Goal: Task Accomplishment & Management: Manage account settings

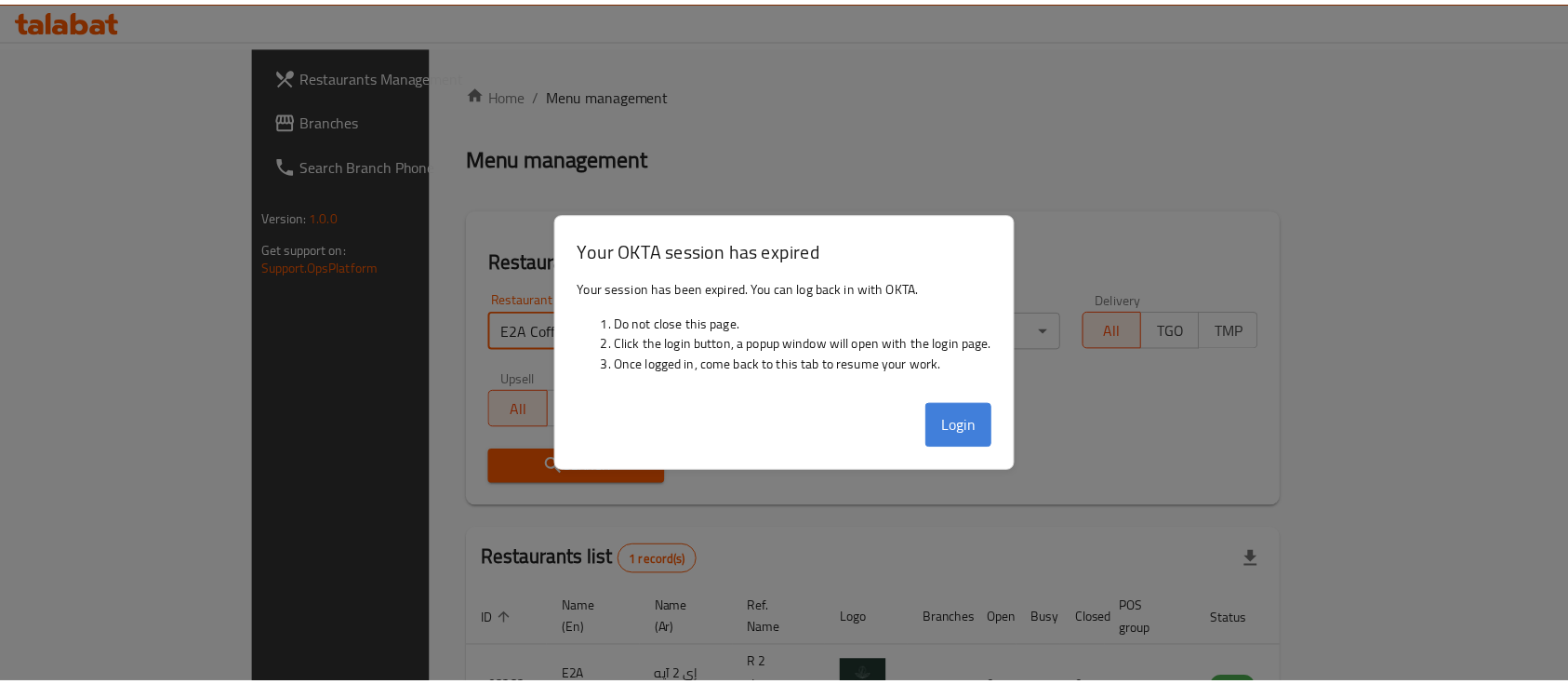
scroll to position [108, 0]
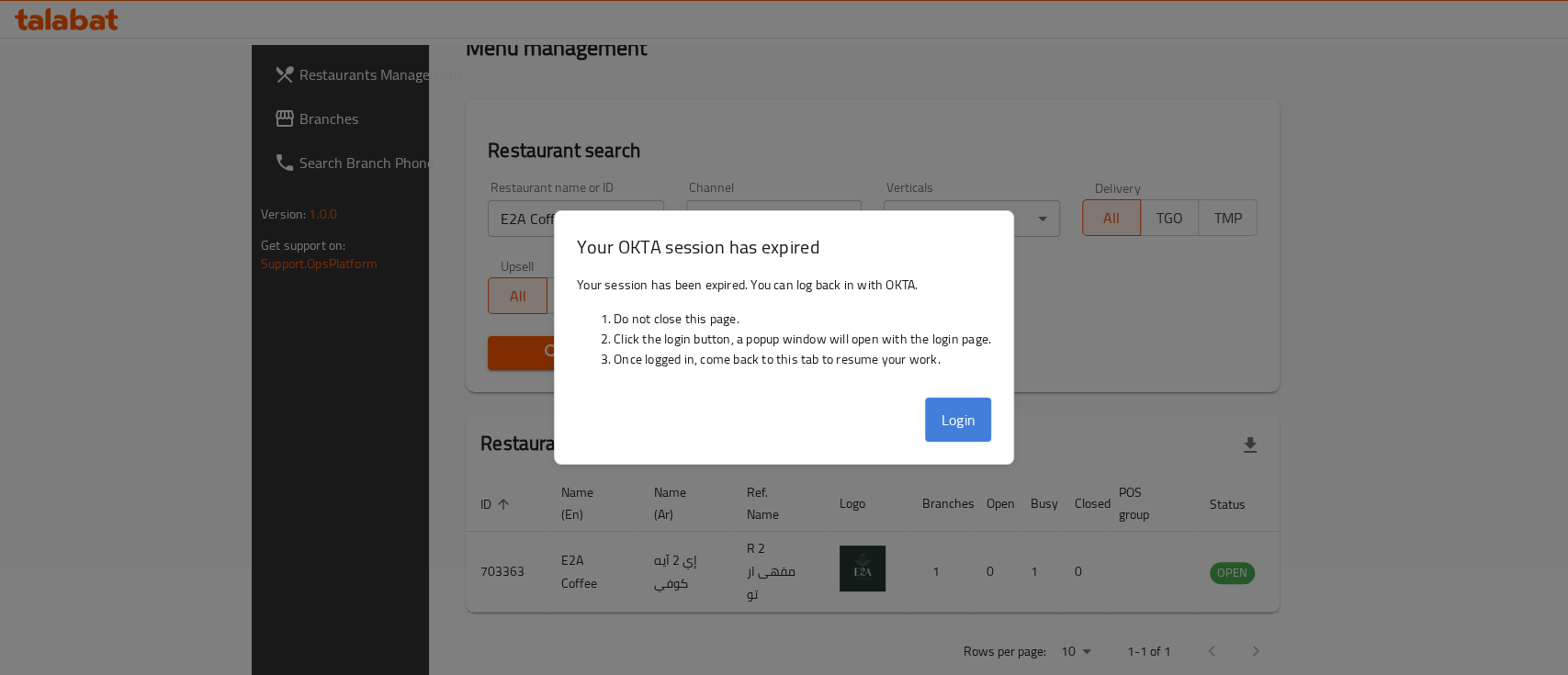
click at [943, 422] on button "Login" at bounding box center [958, 419] width 66 height 44
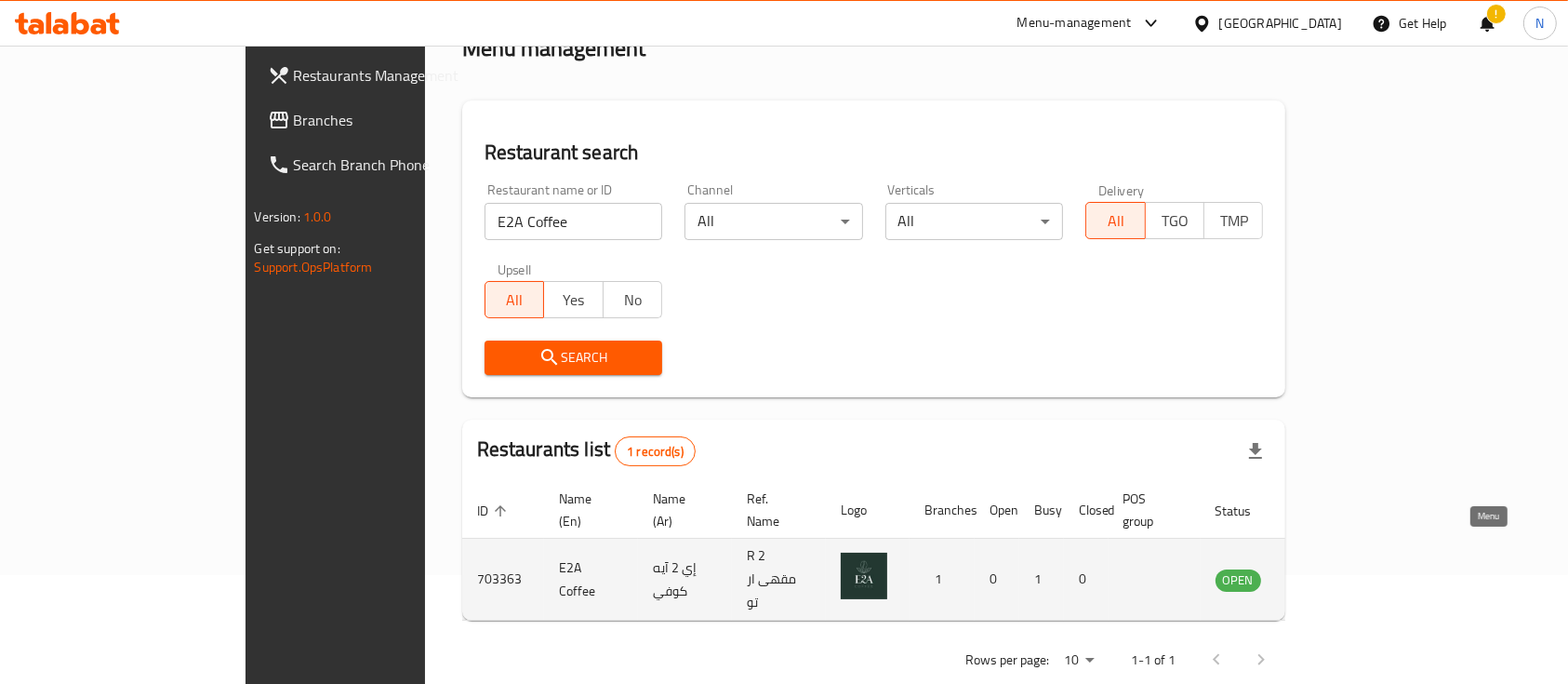
click at [1336, 568] on icon "enhanced table" at bounding box center [1325, 579] width 23 height 23
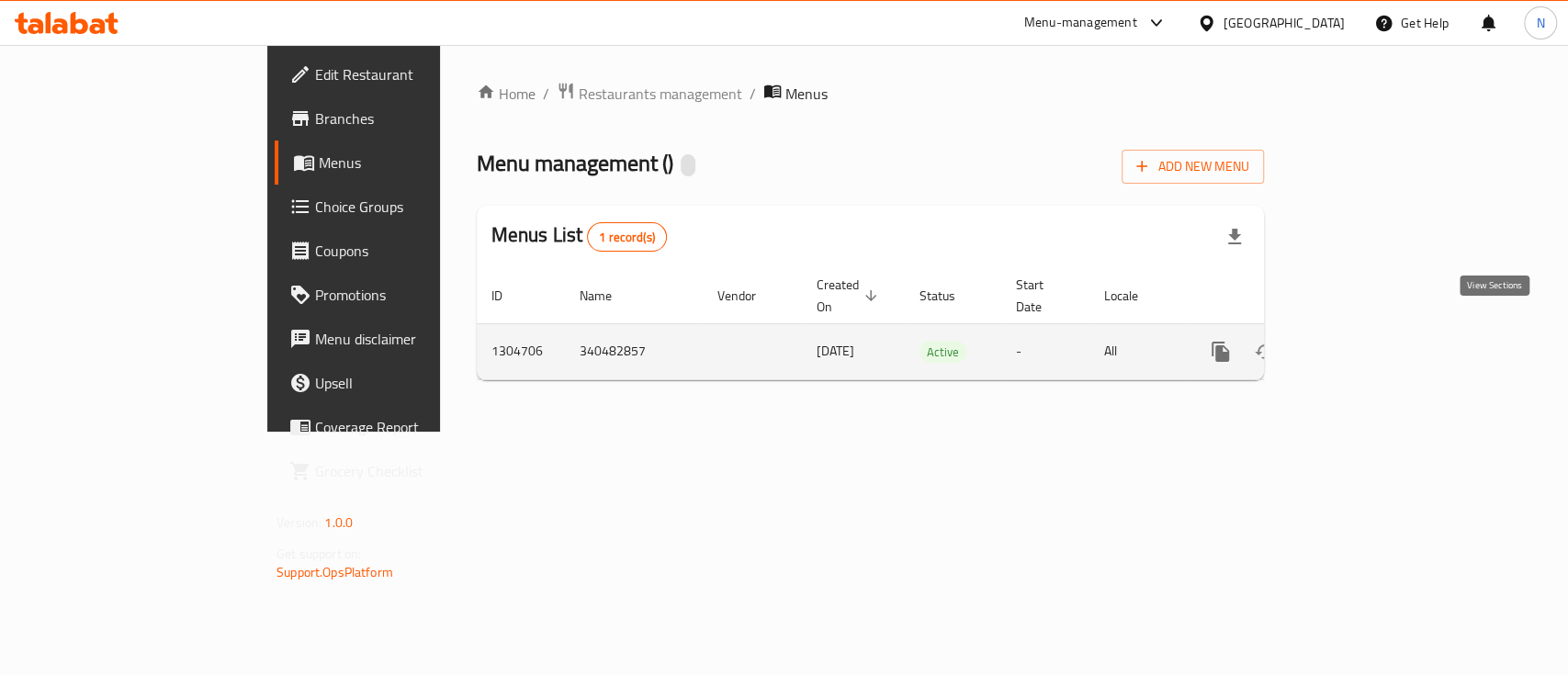
click at [1364, 341] on icon "enhanced table" at bounding box center [1353, 352] width 22 height 22
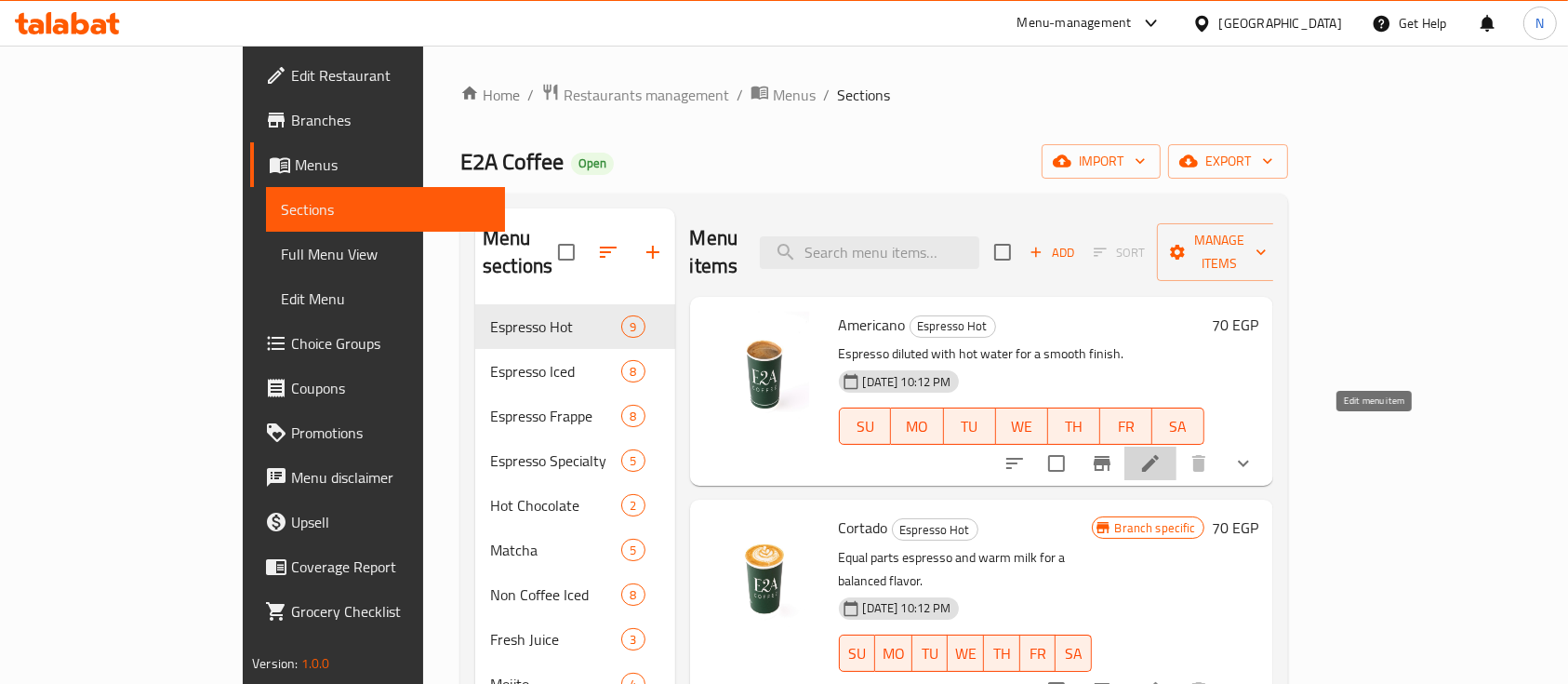
click at [1161, 452] on icon at bounding box center [1151, 463] width 23 height 23
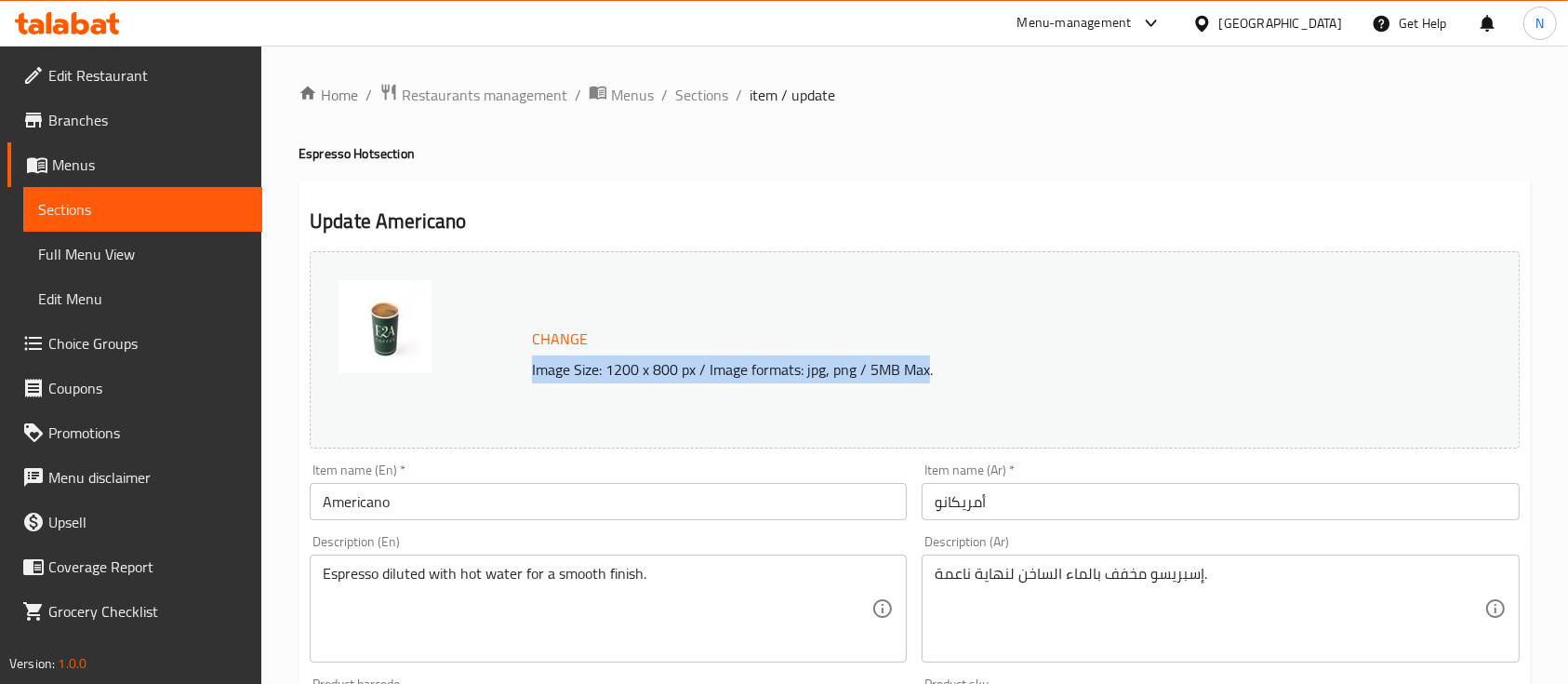
drag, startPoint x: 925, startPoint y: 375, endPoint x: 532, endPoint y: 370, distance: 393.0
click at [532, 370] on p "Image Size: 1200 x 800 px / Image formats: jpg, png / 5MB Max." at bounding box center [957, 370] width 864 height 23
copy p "Image Size: 1200 x 800 px / Image formats: jpg, png / 5MB Max"
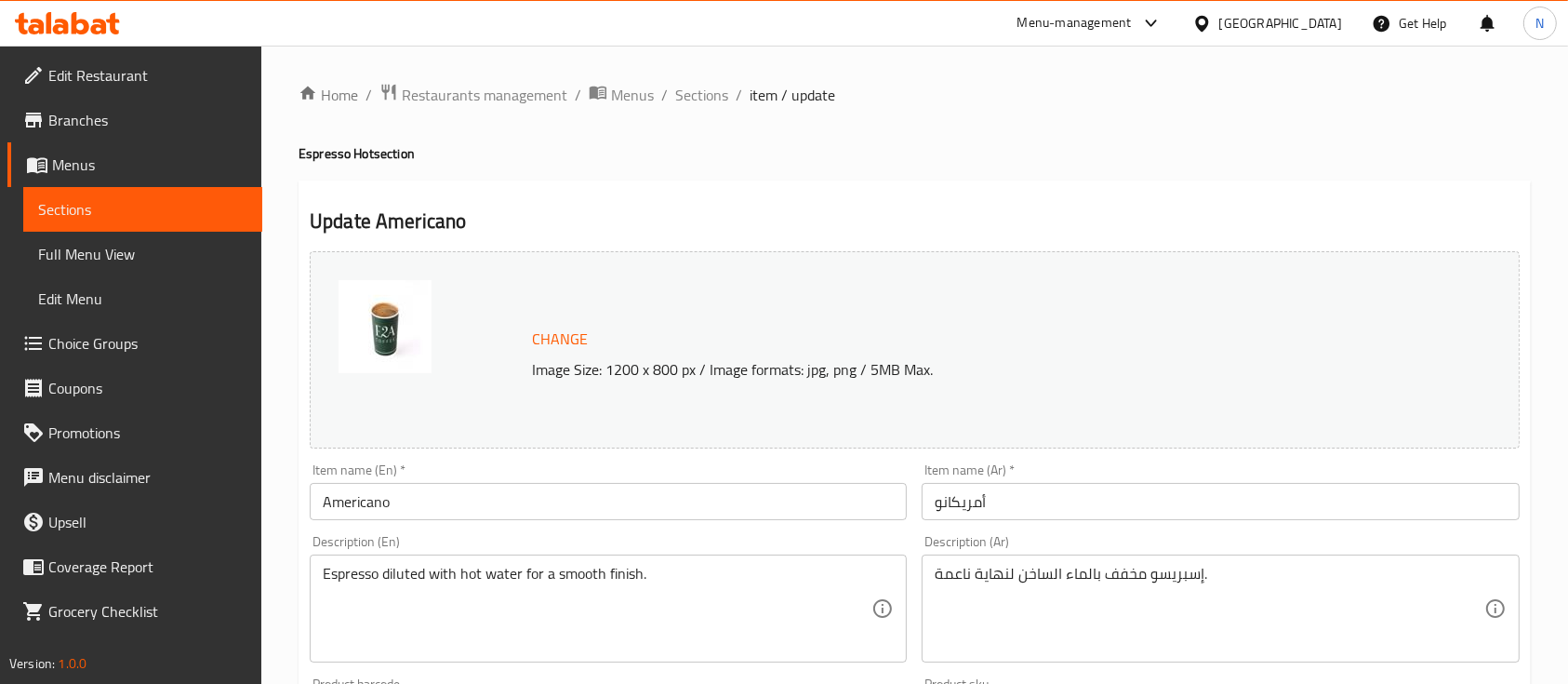
click at [1289, 257] on div "Change Image Size: 1200 x 800 px / Image formats: jpg, png / 5MB Max." at bounding box center [914, 349] width 1209 height 197
